Goal: Task Accomplishment & Management: Use online tool/utility

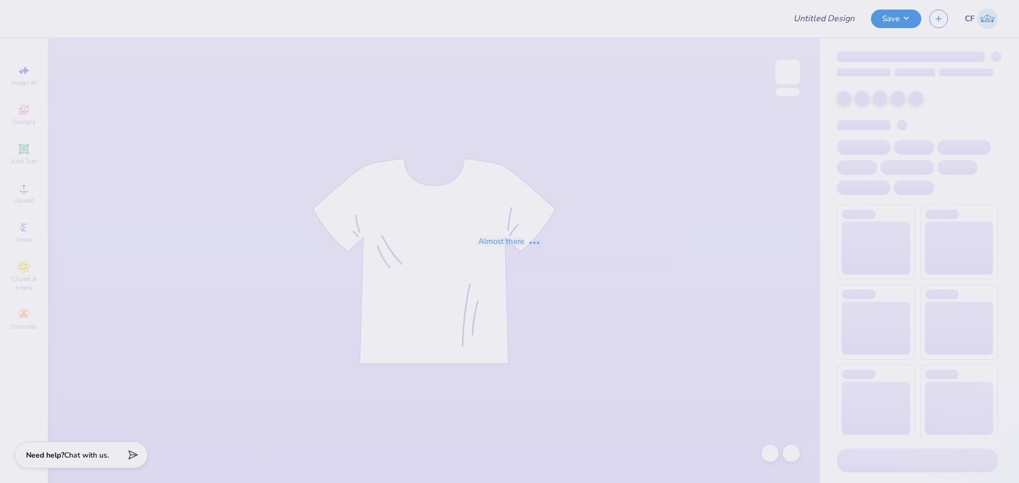
type input "CYC SHIRT"
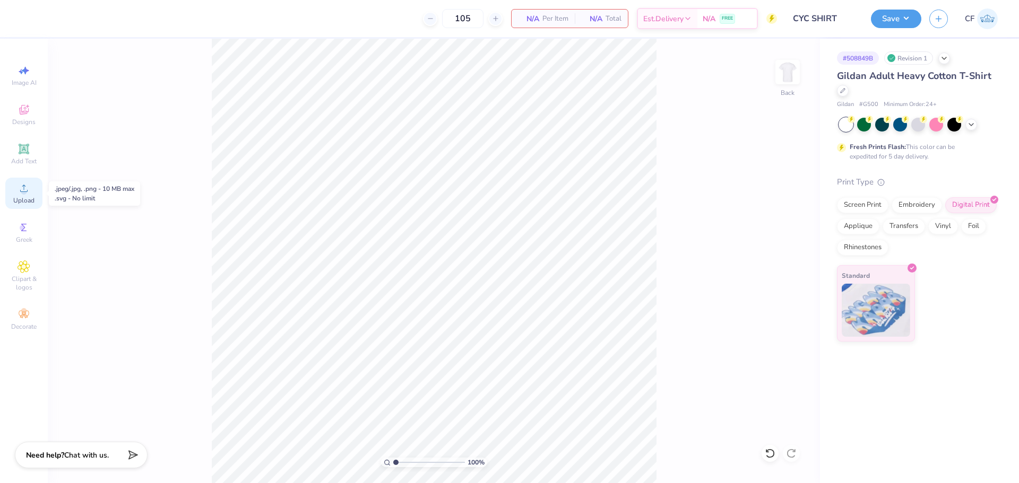
click at [26, 194] on div "Upload" at bounding box center [23, 193] width 37 height 31
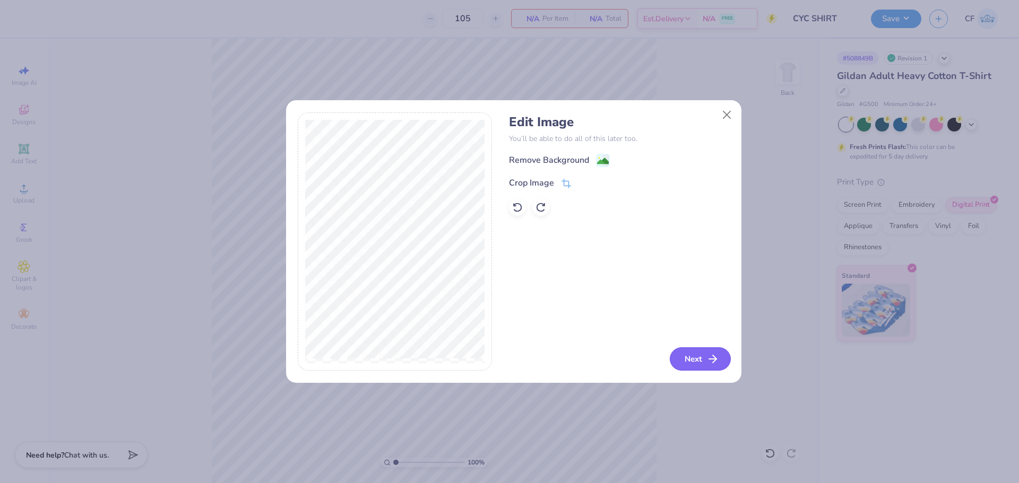
click at [690, 352] on button "Next" at bounding box center [699, 358] width 61 height 23
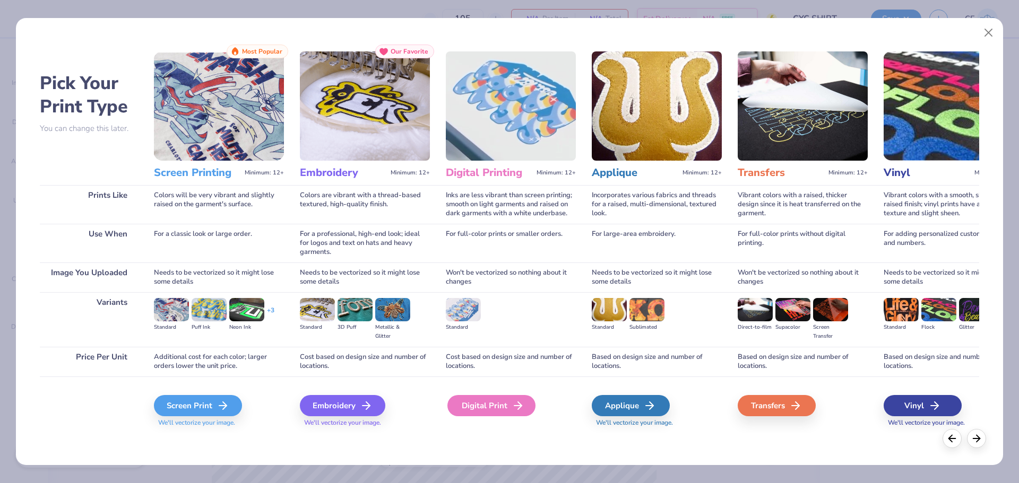
click at [511, 408] on icon at bounding box center [517, 405] width 13 height 13
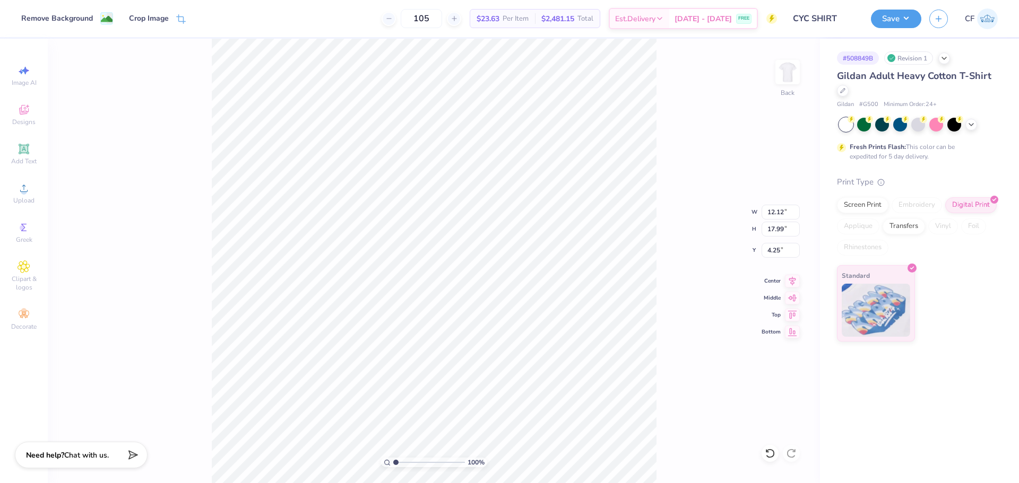
click at [786, 220] on div "100 % Back W 12.12 12.12 " H 17.99 17.99 " Y 4.25 4.25 " Center Middle Top Bott…" at bounding box center [434, 261] width 772 height 445
click at [774, 235] on input "17.99" at bounding box center [780, 229] width 38 height 15
type input "15"
type input "10.10"
type input "15.00"
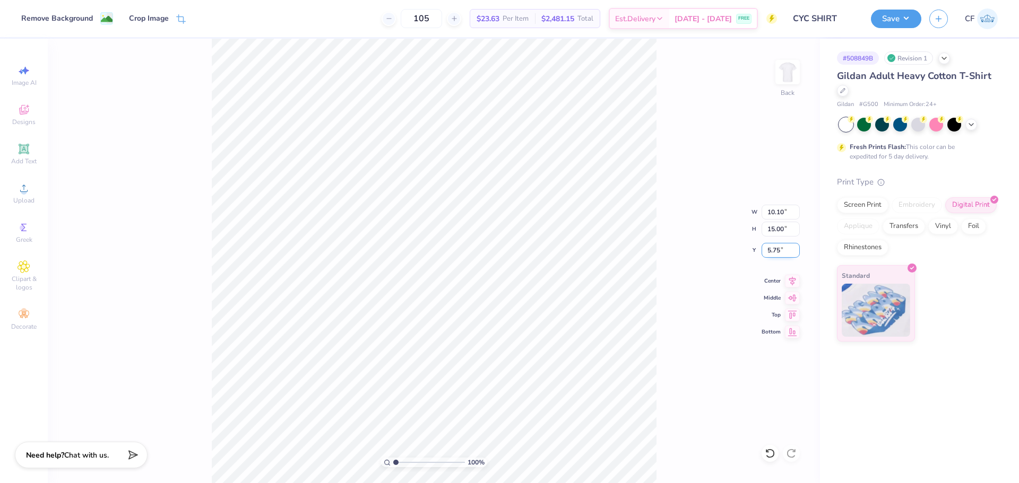
click at [777, 254] on input "5.75" at bounding box center [780, 250] width 38 height 15
type input "3.00"
click at [886, 24] on button "Save" at bounding box center [896, 17] width 50 height 19
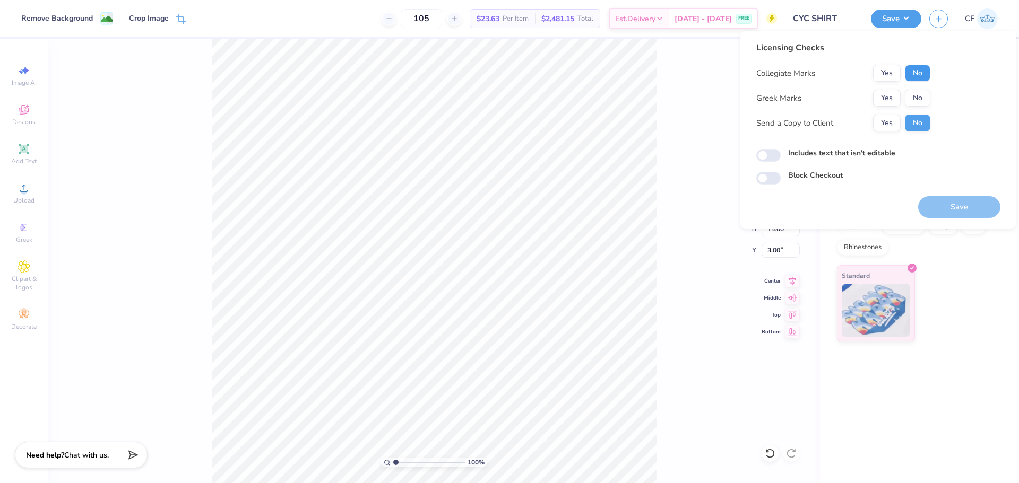
click at [921, 76] on button "No" at bounding box center [916, 73] width 25 height 17
click at [920, 101] on button "No" at bounding box center [916, 98] width 25 height 17
click at [891, 125] on button "Yes" at bounding box center [887, 123] width 28 height 17
click at [774, 150] on input "Includes text that isn't editable" at bounding box center [768, 155] width 24 height 13
drag, startPoint x: 776, startPoint y: 153, endPoint x: 818, endPoint y: 167, distance: 44.1
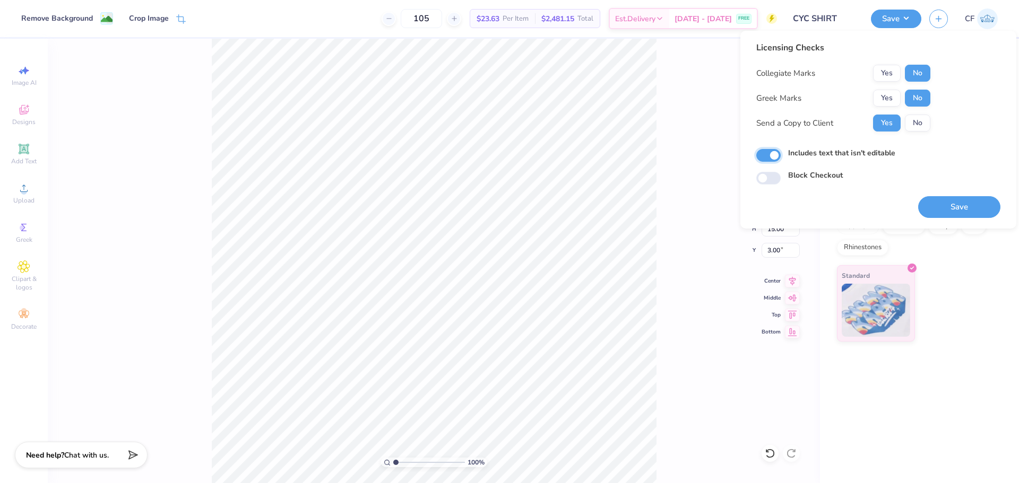
click at [776, 153] on input "Includes text that isn't editable" at bounding box center [768, 155] width 24 height 13
checkbox input "false"
click at [946, 203] on button "Save" at bounding box center [959, 207] width 82 height 22
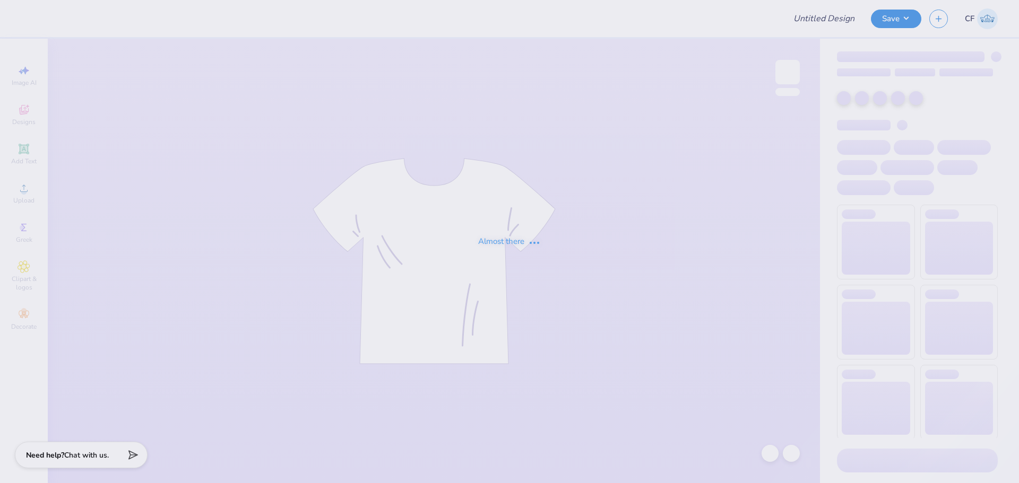
type input "Family Weekend"
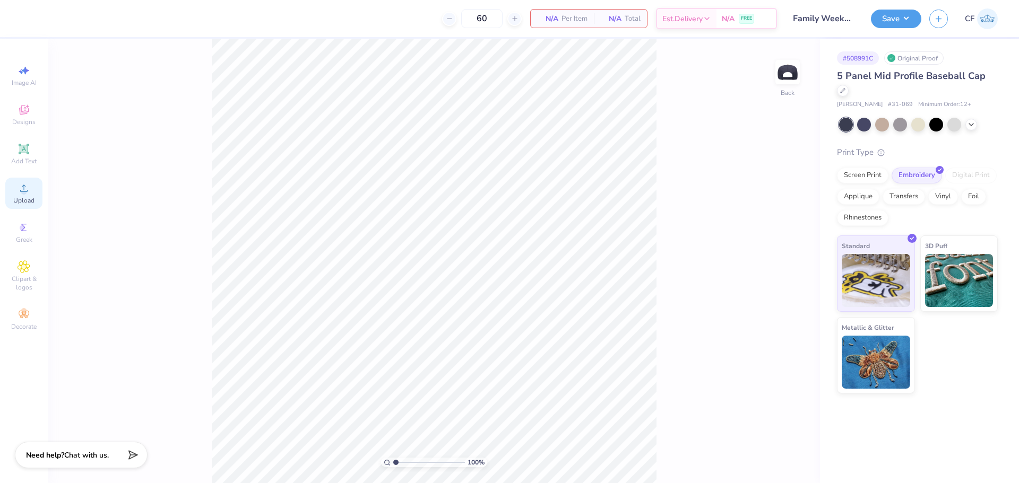
click at [21, 194] on icon at bounding box center [24, 188] width 13 height 13
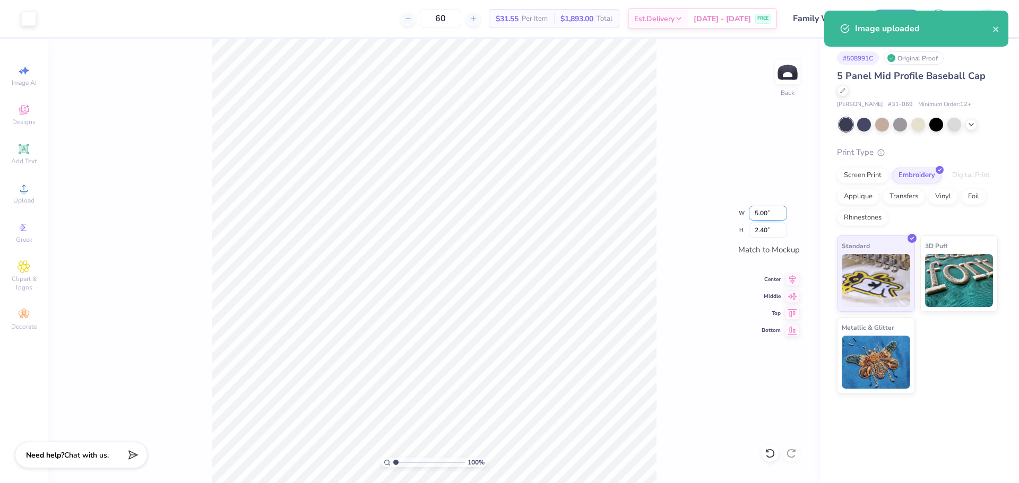
click at [761, 212] on input "5.00" at bounding box center [768, 213] width 38 height 15
type input "4.00"
type input "1.92"
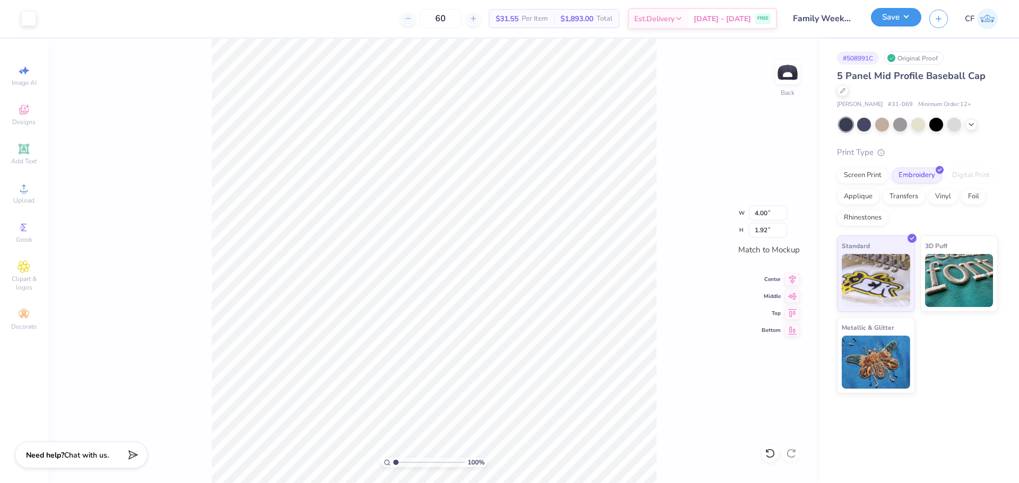
click at [893, 18] on button "Save" at bounding box center [896, 17] width 50 height 19
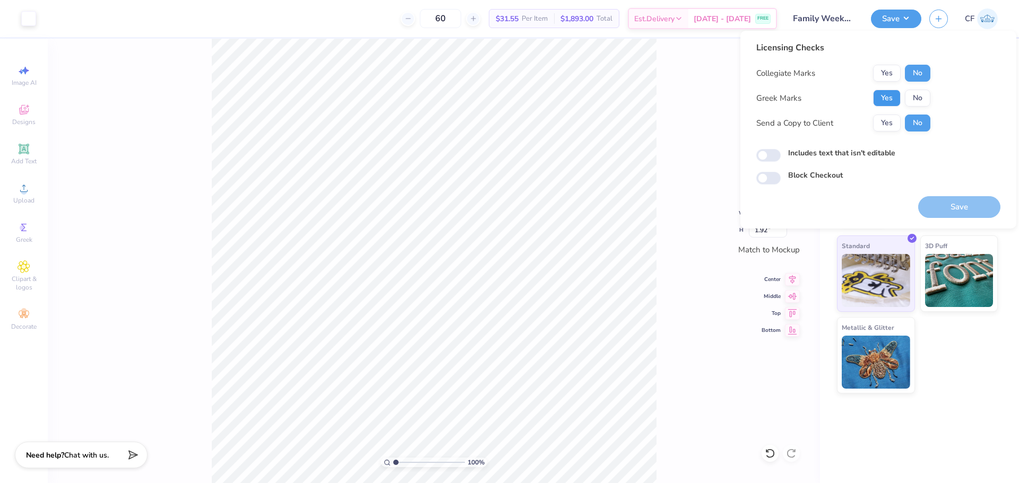
click at [895, 98] on button "Yes" at bounding box center [887, 98] width 28 height 17
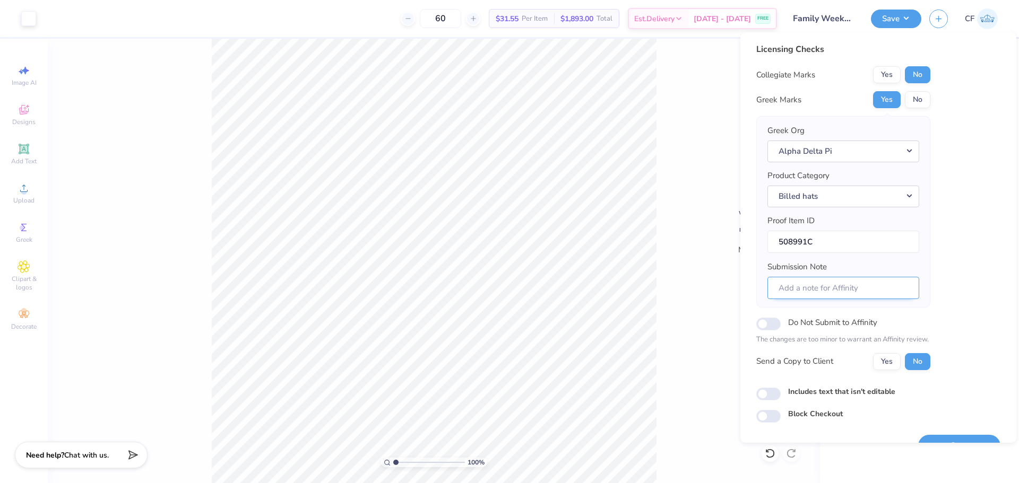
scroll to position [24, 0]
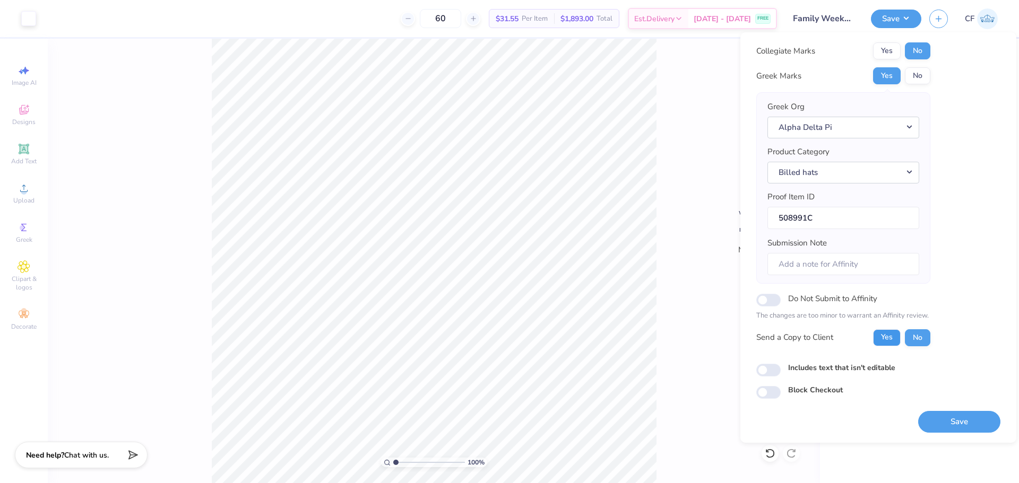
click at [888, 334] on button "Yes" at bounding box center [887, 337] width 28 height 17
drag, startPoint x: 769, startPoint y: 373, endPoint x: 867, endPoint y: 394, distance: 100.3
click at [769, 373] on input "Includes text that isn't editable" at bounding box center [768, 370] width 24 height 13
checkbox input "true"
click at [958, 420] on button "Save" at bounding box center [959, 422] width 82 height 22
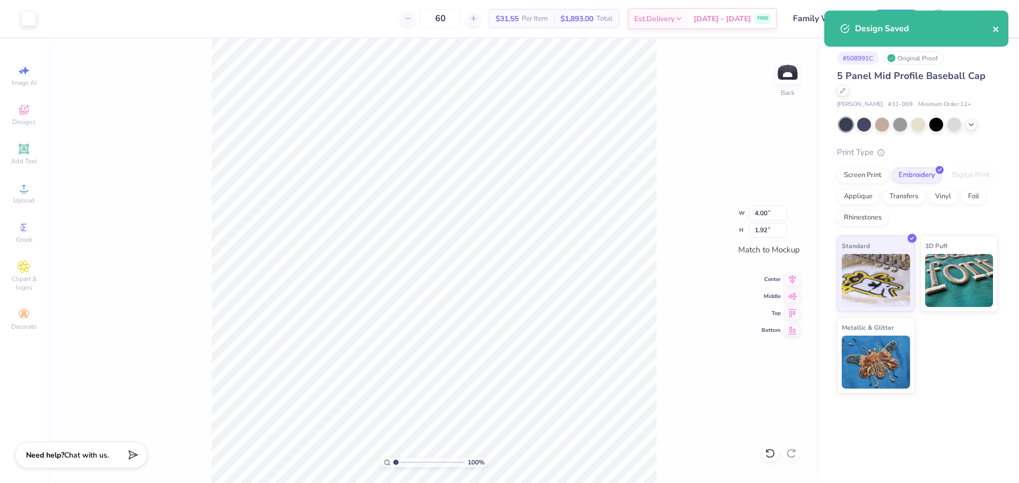
click at [994, 29] on icon "close" at bounding box center [995, 29] width 5 height 5
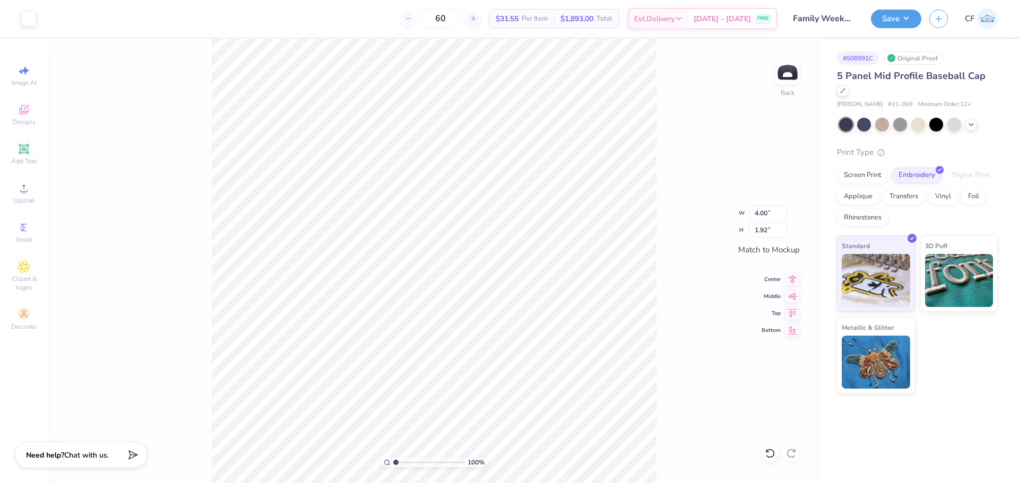
click at [880, 17] on div "Design Saved" at bounding box center [916, 32] width 188 height 48
click at [886, 22] on button "Save" at bounding box center [896, 17] width 50 height 19
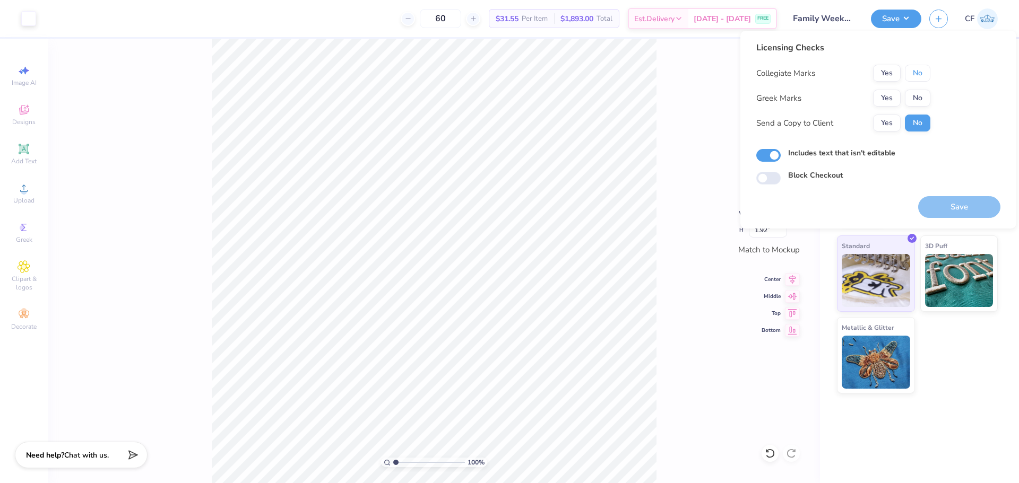
click at [915, 76] on button "No" at bounding box center [916, 73] width 25 height 17
click at [888, 97] on button "Yes" at bounding box center [887, 98] width 28 height 17
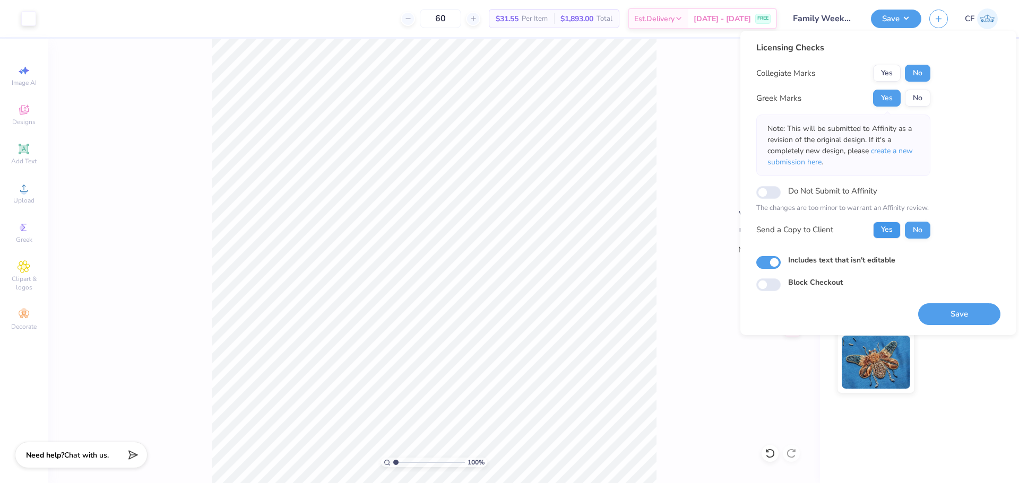
click at [874, 229] on button "Yes" at bounding box center [887, 230] width 28 height 17
click at [888, 151] on span "create a new submission here" at bounding box center [839, 156] width 145 height 21
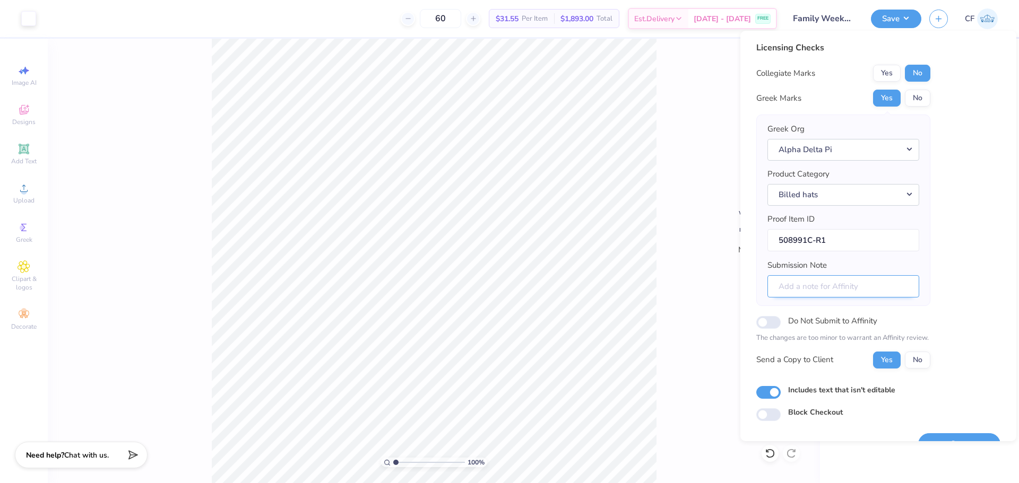
click at [820, 283] on input "Submission Note" at bounding box center [843, 286] width 152 height 23
drag, startPoint x: 834, startPoint y: 285, endPoint x: 877, endPoint y: 286, distance: 42.5
click at [877, 286] on input "Chapter Name: Epsilon Tau Event: General Merch" at bounding box center [843, 286] width 152 height 23
paste input "Epsilon Omicron"
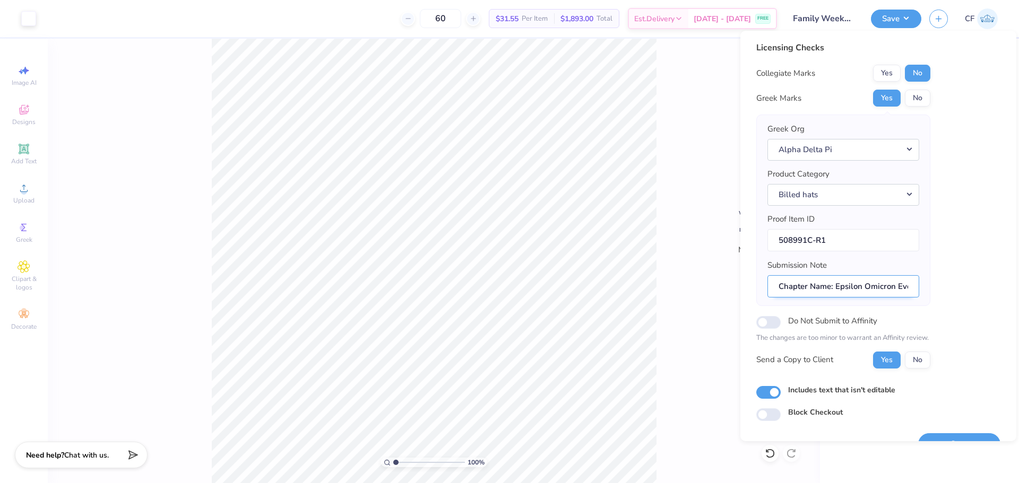
click at [903, 284] on input "Chapter Name: Epsilon Omicron Event: General Merch" at bounding box center [843, 286] width 152 height 23
drag, startPoint x: 855, startPoint y: 286, endPoint x: 927, endPoint y: 290, distance: 72.3
click at [926, 290] on div "Greek Org Alpha Delta Pi Product Category Billed hats Proof Item ID 508991C-R1 …" at bounding box center [843, 211] width 174 height 192
paste input "Family Weekend"
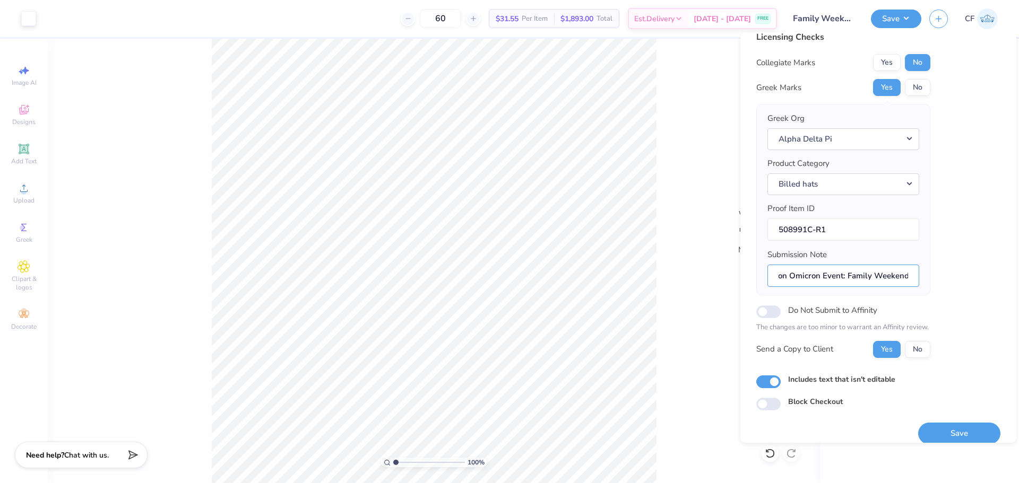
scroll to position [24, 0]
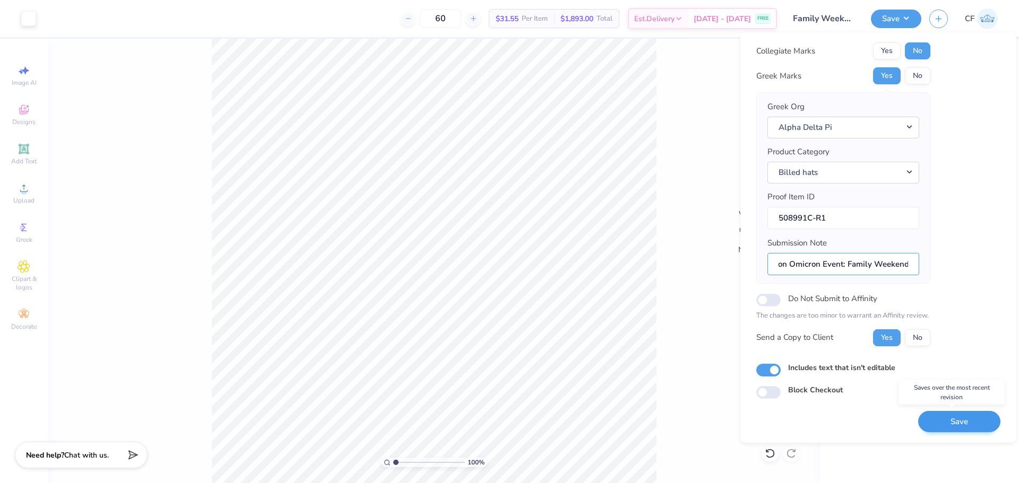
type input "Chapter Name: Epsilon Omicron Event: Family Weekend"
click at [935, 417] on button "Save" at bounding box center [959, 422] width 82 height 22
